Goal: Find specific page/section: Find specific page/section

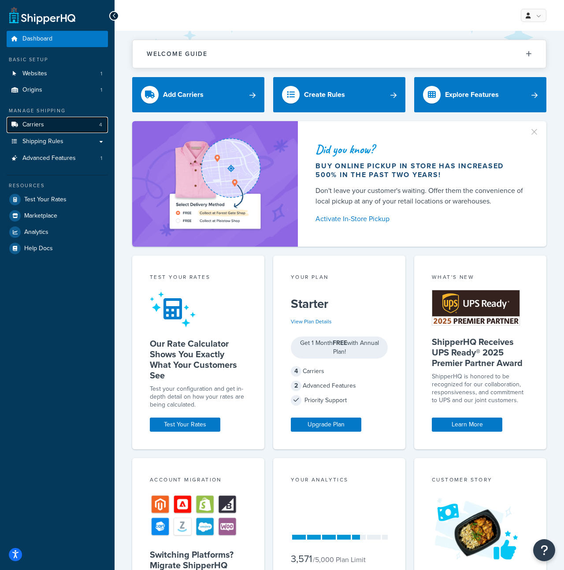
click at [54, 126] on link "Carriers 4" at bounding box center [57, 125] width 101 height 16
